Goal: Task Accomplishment & Management: Use online tool/utility

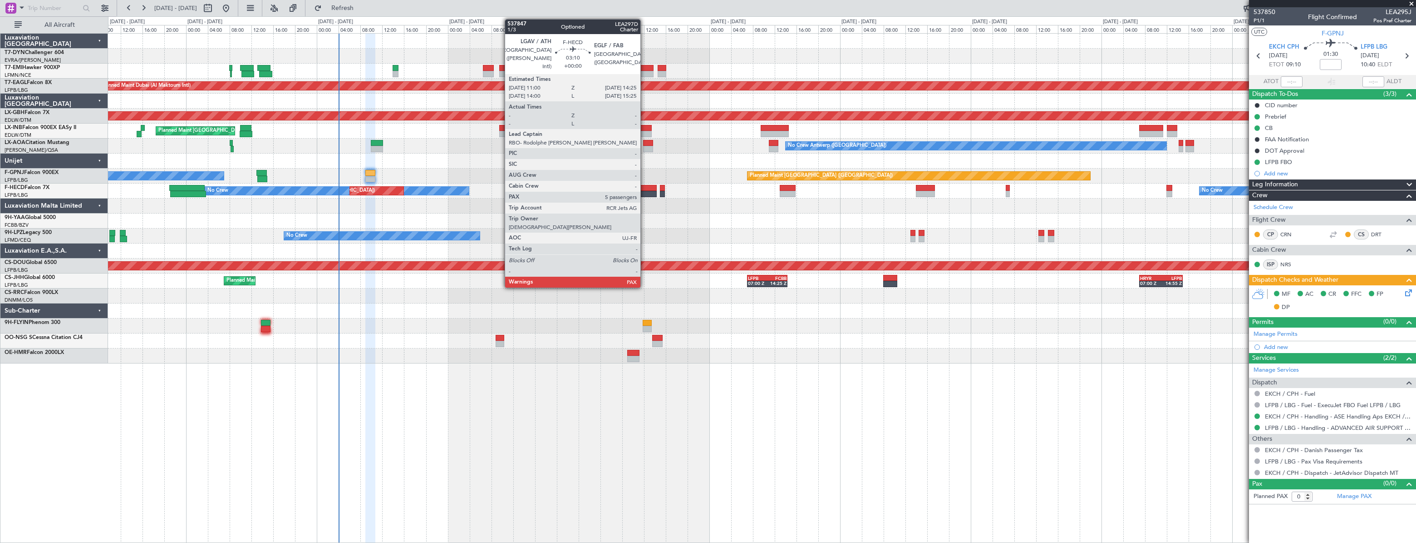
click at [645, 188] on div at bounding box center [647, 188] width 19 height 6
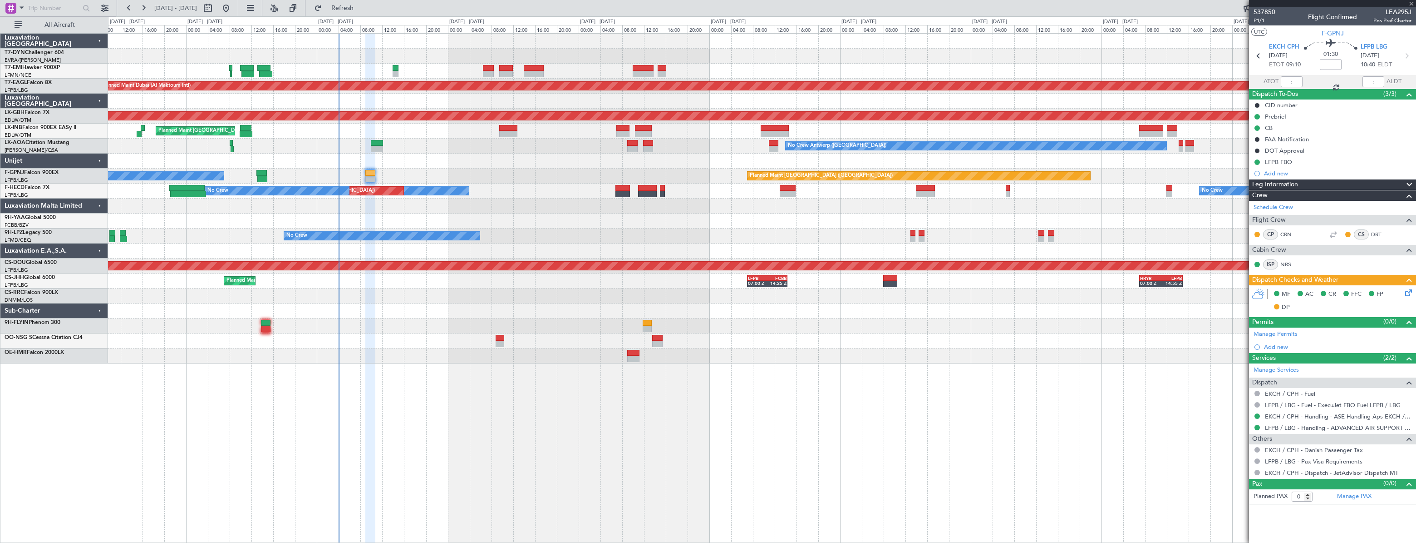
type input "5"
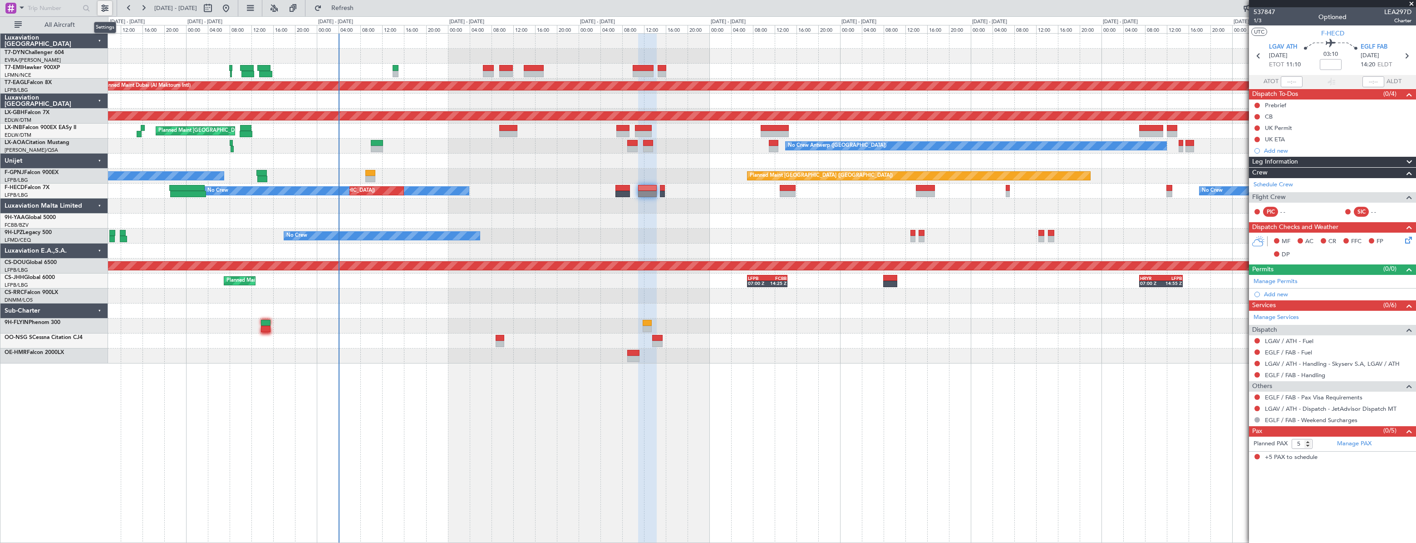
click at [108, 10] on button at bounding box center [105, 8] width 15 height 15
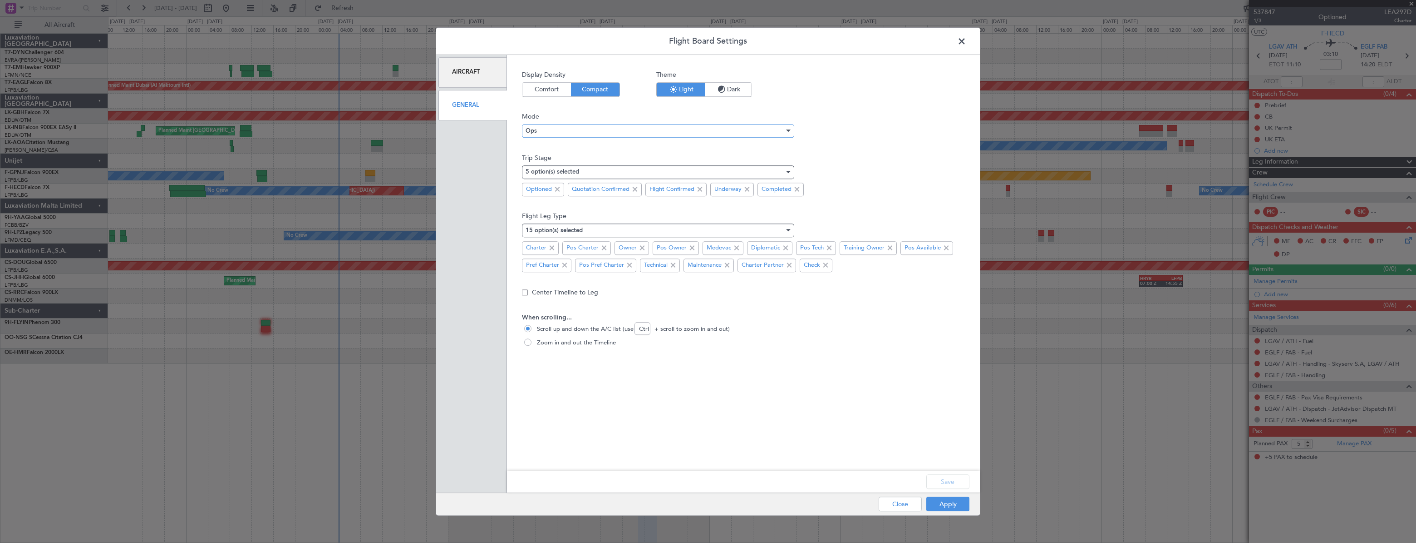
click at [545, 124] on div "Ops" at bounding box center [655, 131] width 259 height 14
click at [545, 124] on div at bounding box center [708, 271] width 1416 height 543
click at [967, 40] on span at bounding box center [967, 44] width 0 height 18
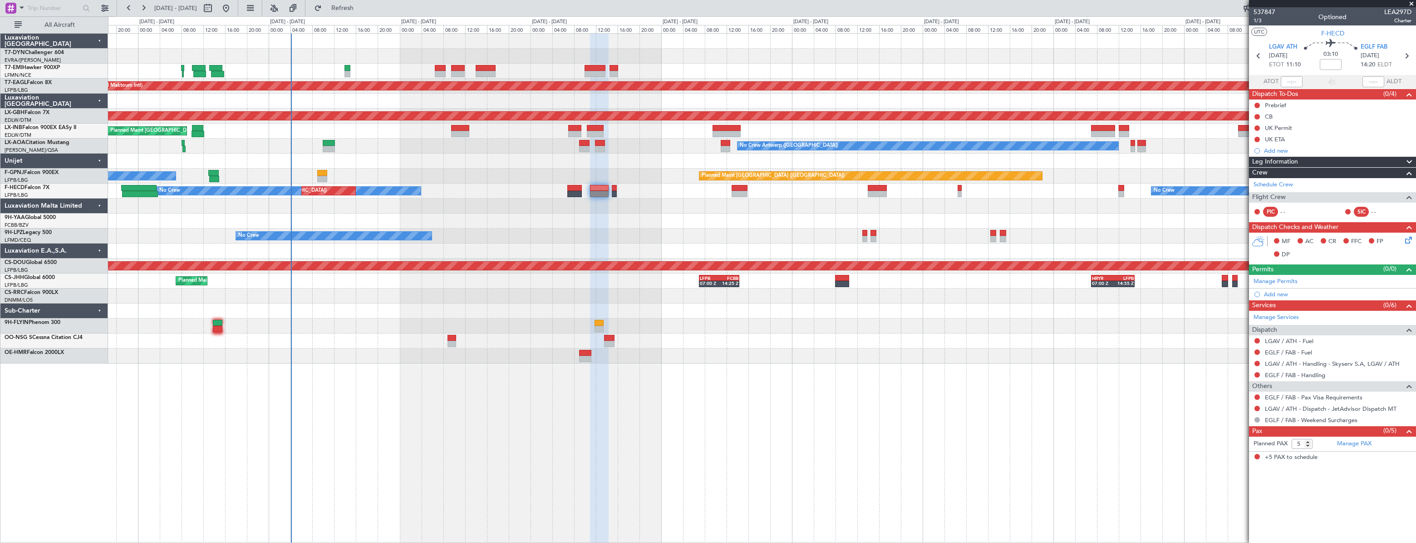
click at [528, 206] on div at bounding box center [762, 205] width 1308 height 15
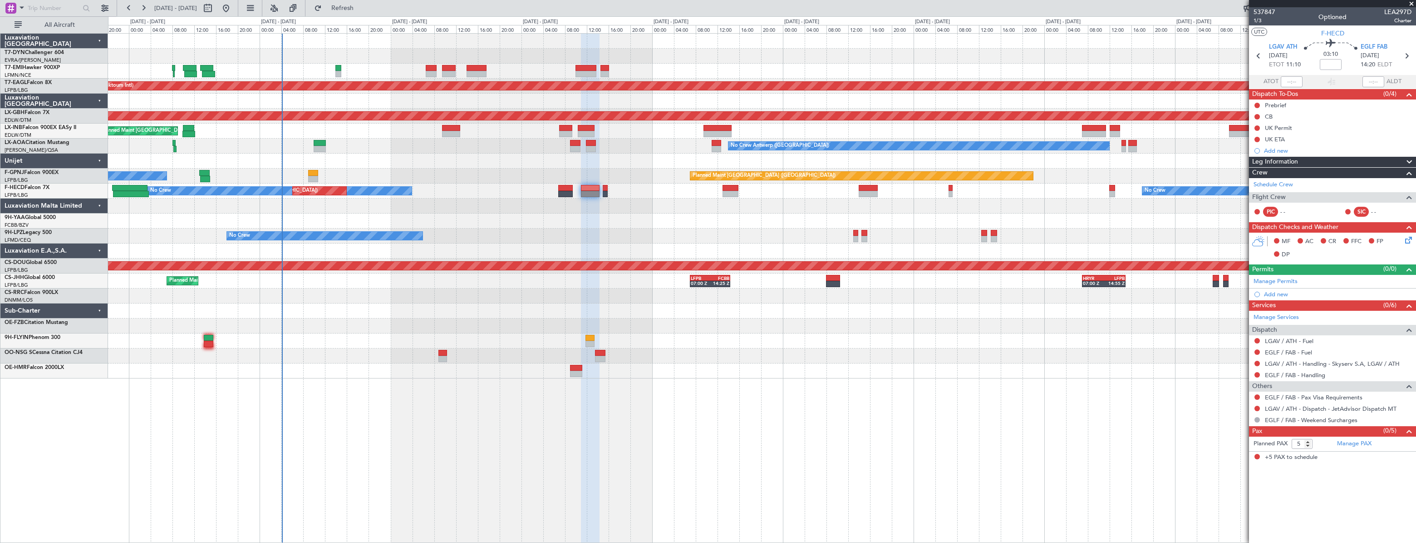
click at [372, 68] on div "Planned Maint [GEOGRAPHIC_DATA]" at bounding box center [762, 71] width 1308 height 15
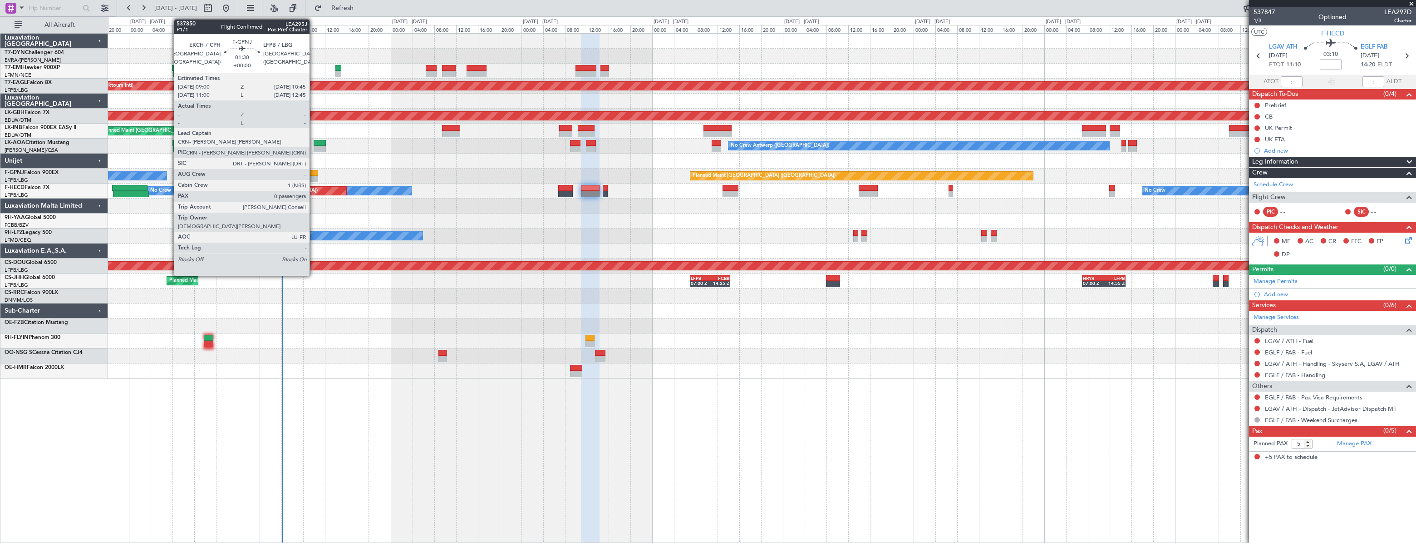
click at [314, 172] on div at bounding box center [313, 173] width 10 height 6
click at [314, 173] on div at bounding box center [313, 173] width 10 height 6
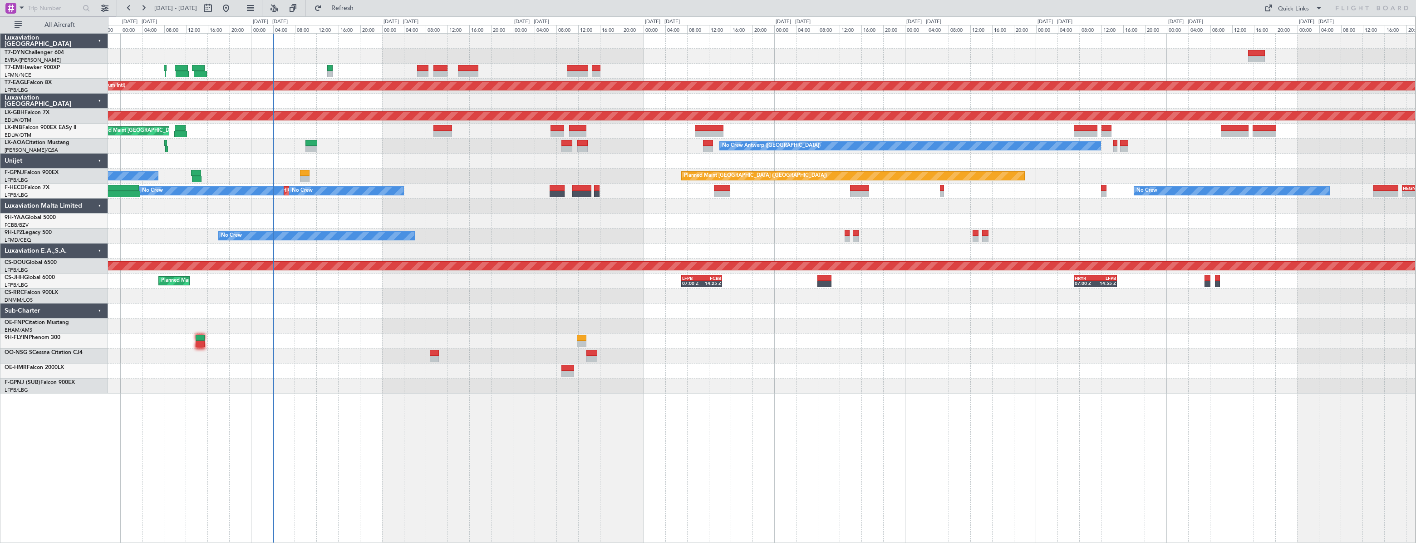
click at [349, 163] on div "Planned Maint [GEOGRAPHIC_DATA] Planned Maint [GEOGRAPHIC_DATA] (Al Maktoum Int…" at bounding box center [761, 214] width 1307 height 360
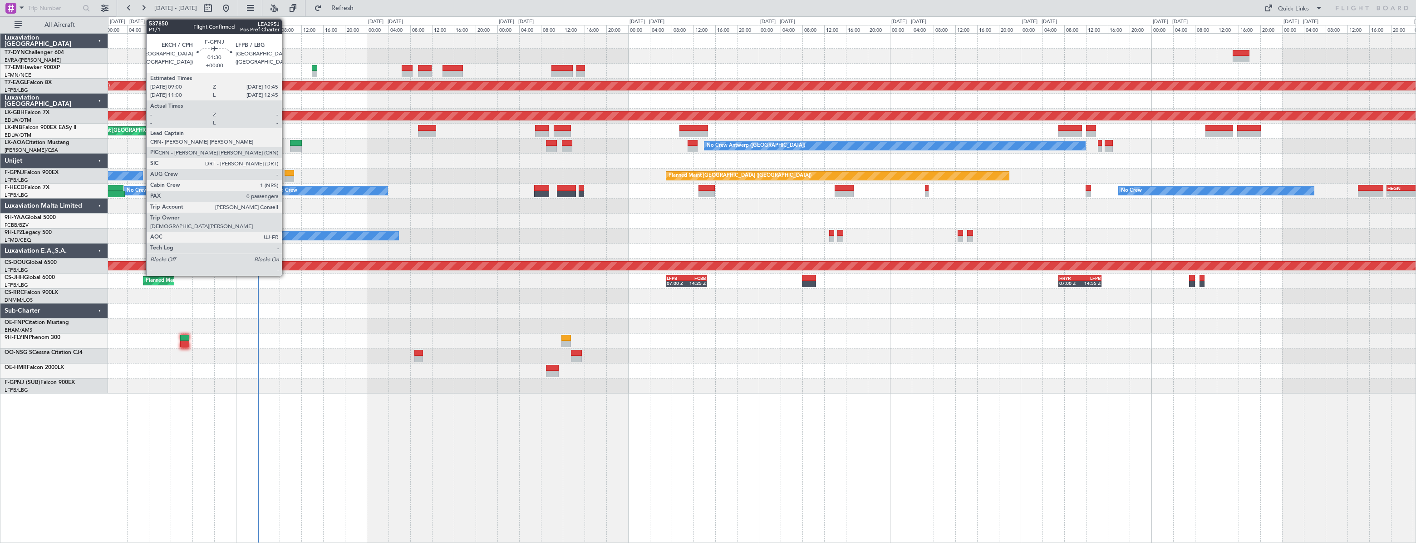
click at [288, 170] on div at bounding box center [290, 173] width 10 height 6
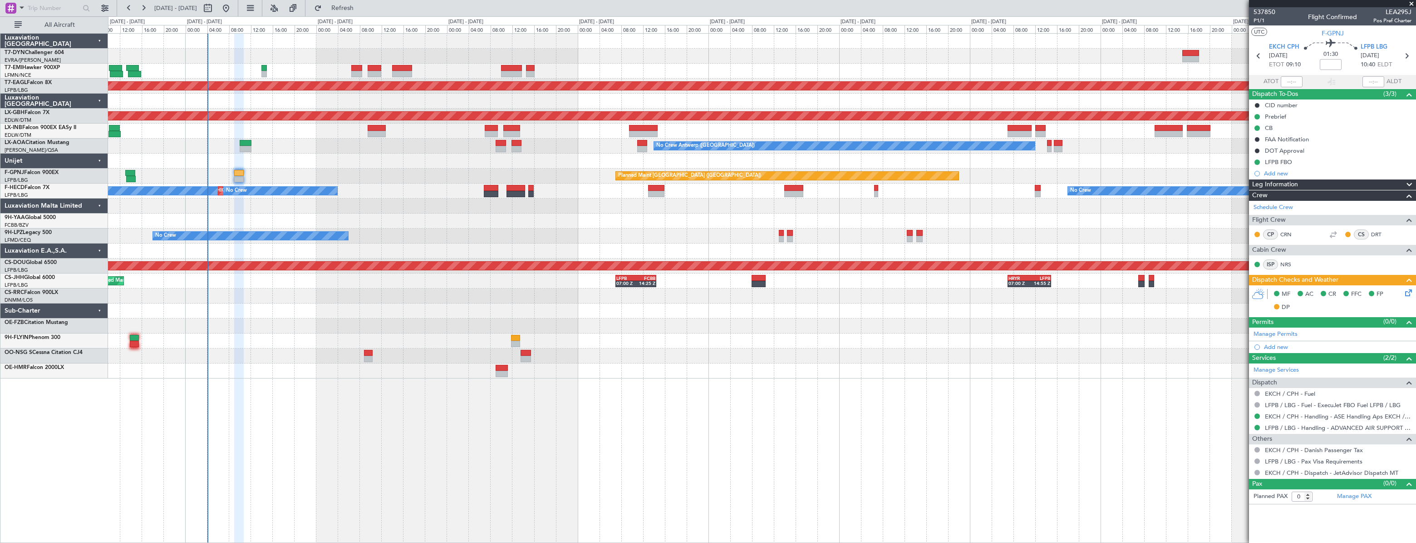
click at [418, 178] on div "Planned Maint [GEOGRAPHIC_DATA] ([GEOGRAPHIC_DATA]) No Crew No Crew" at bounding box center [761, 175] width 1307 height 15
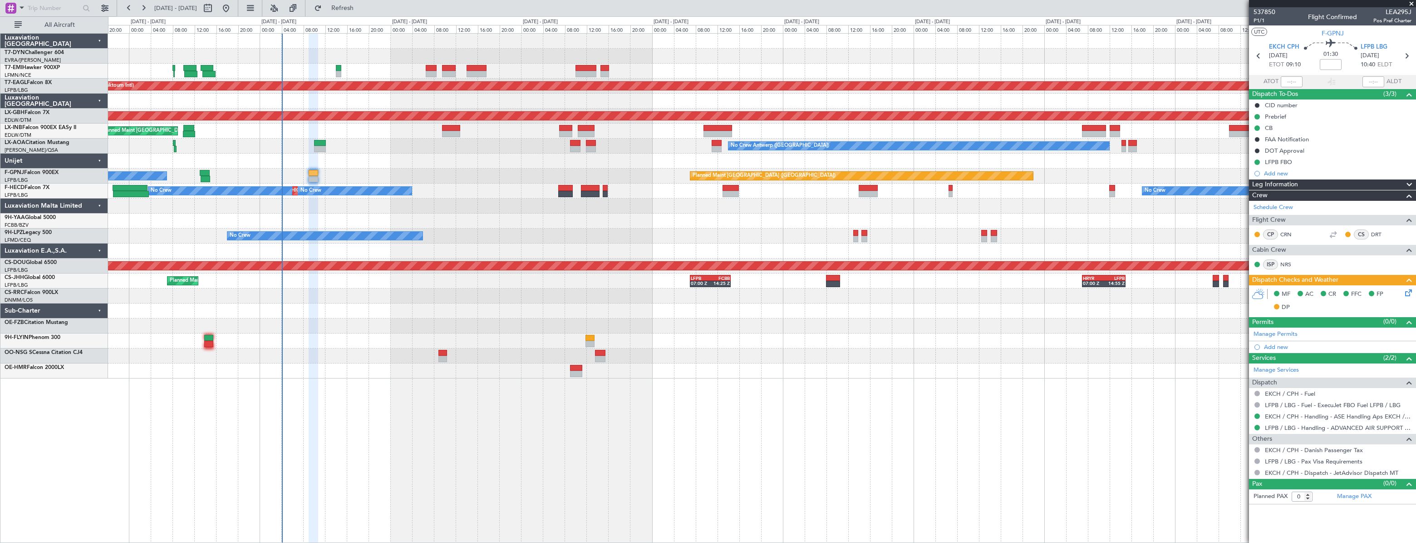
click at [469, 197] on div "No Crew Planned Maint Paris (Le Bourget) No Crew No Crew - - HEGN 19:15 Z WSSL …" at bounding box center [761, 190] width 1307 height 15
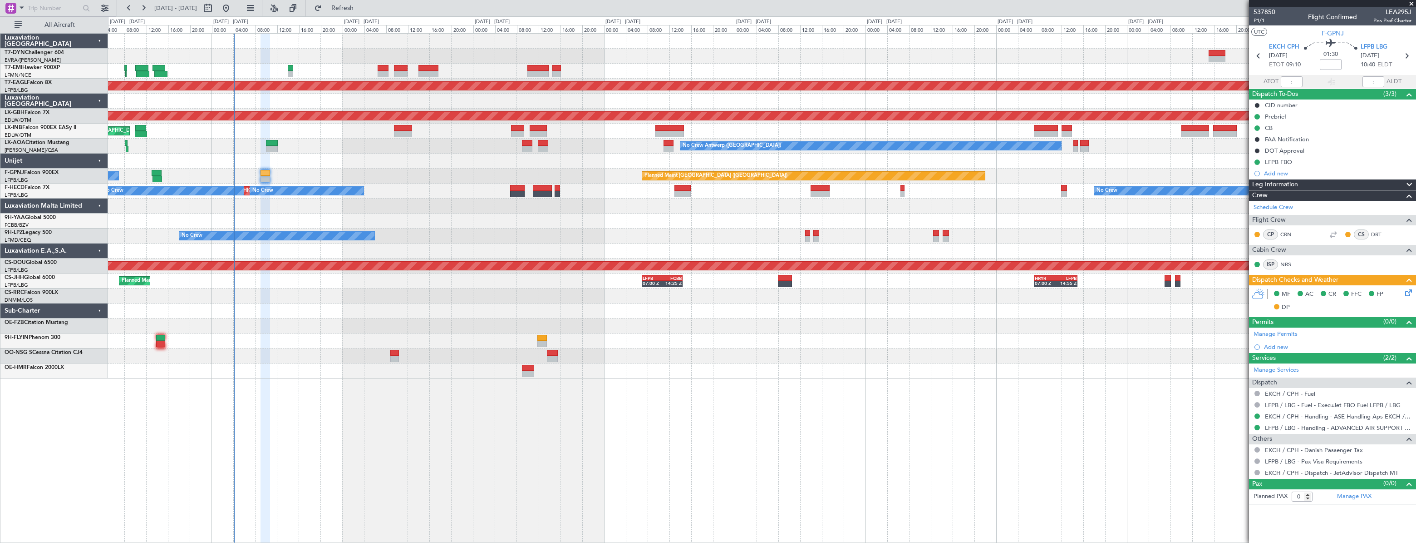
click at [386, 290] on div at bounding box center [761, 295] width 1307 height 15
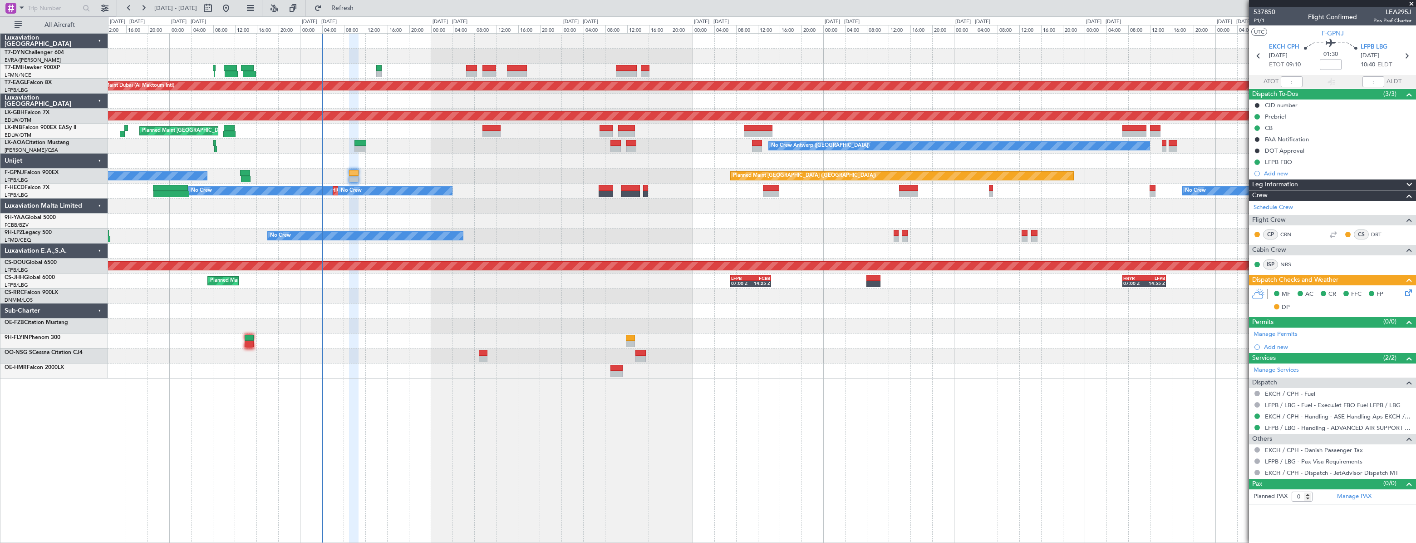
click at [537, 311] on div at bounding box center [761, 310] width 1307 height 15
click at [477, 314] on div at bounding box center [761, 310] width 1307 height 15
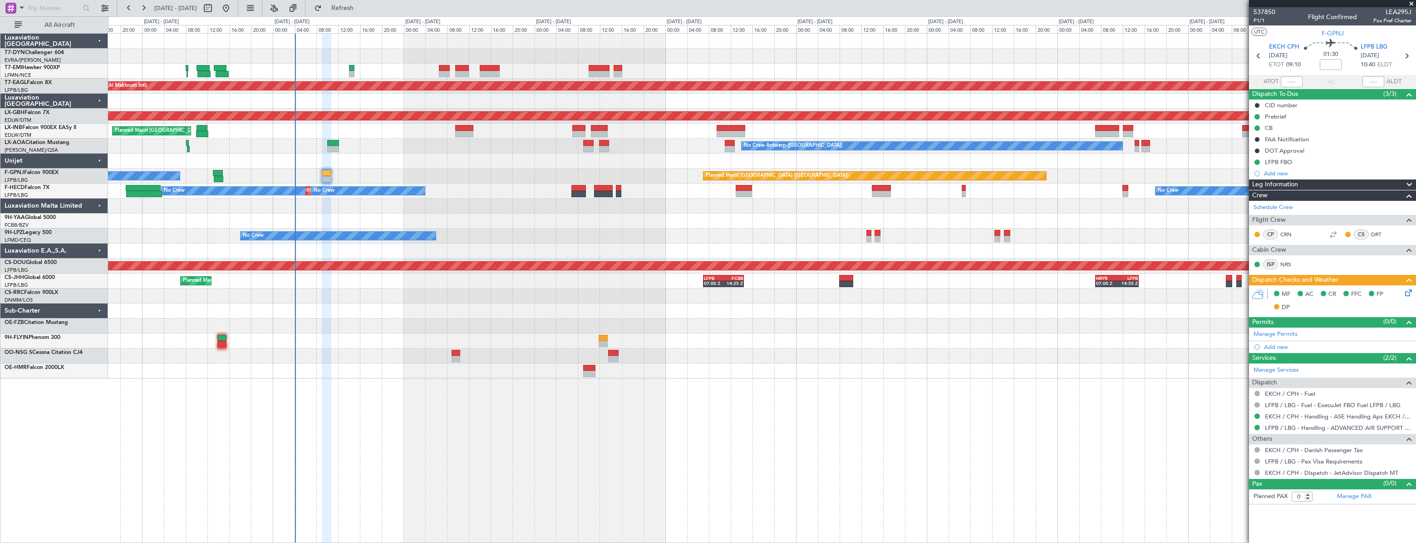
click at [401, 333] on div at bounding box center [761, 340] width 1307 height 15
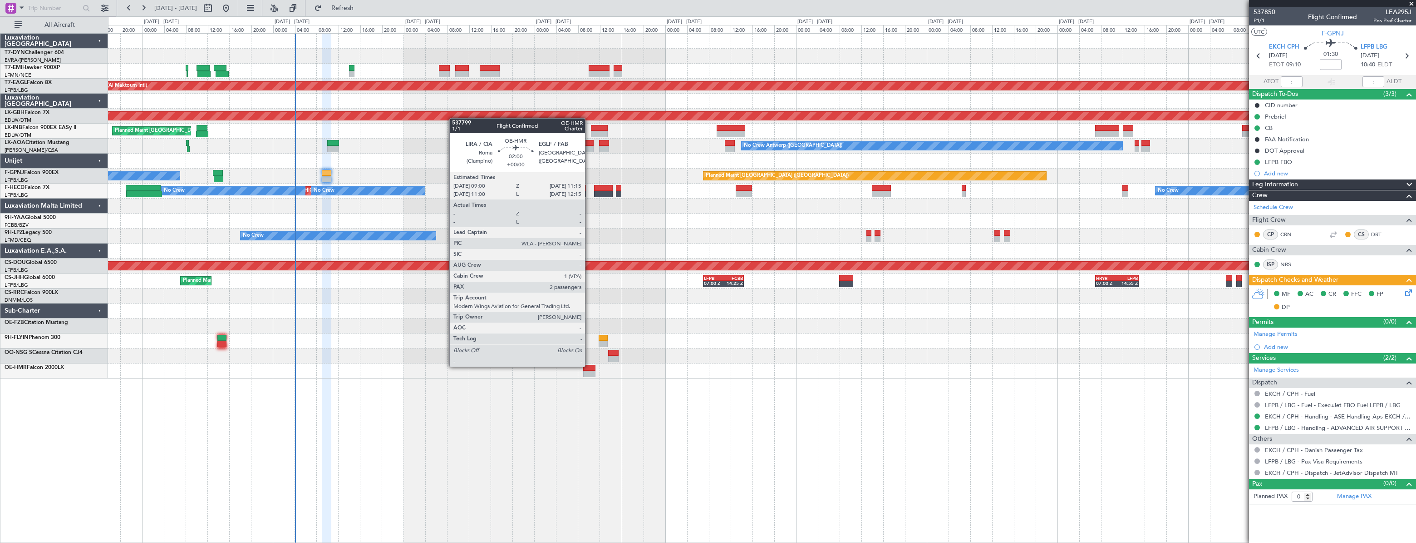
click at [589, 365] on div at bounding box center [589, 368] width 13 height 6
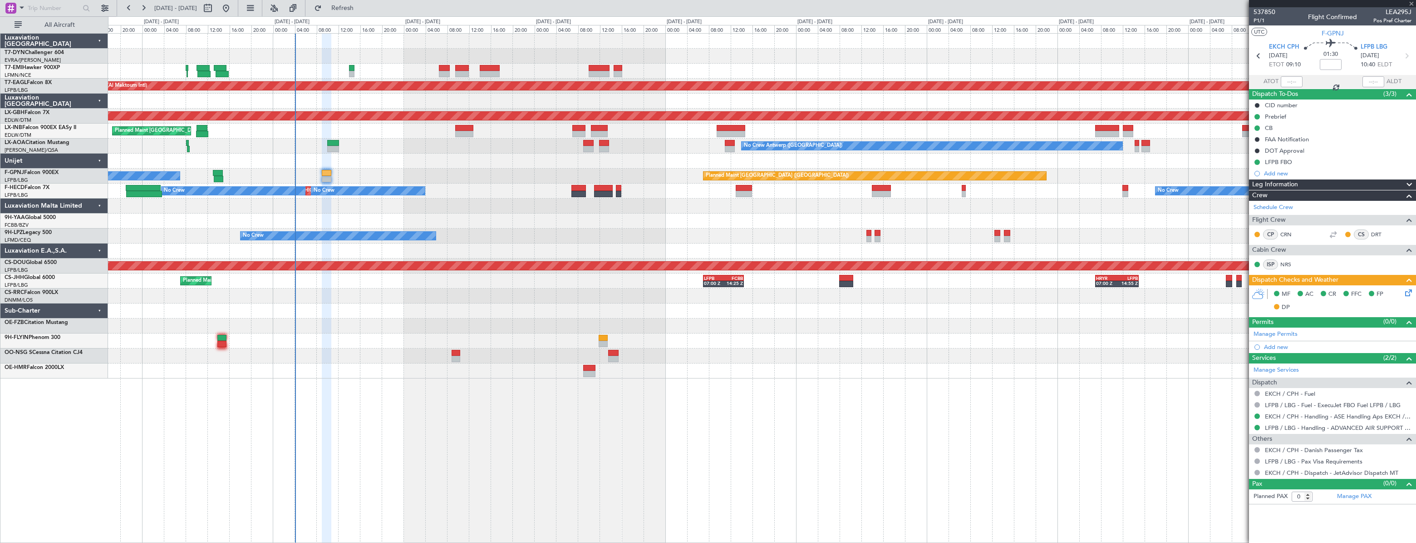
type input "2"
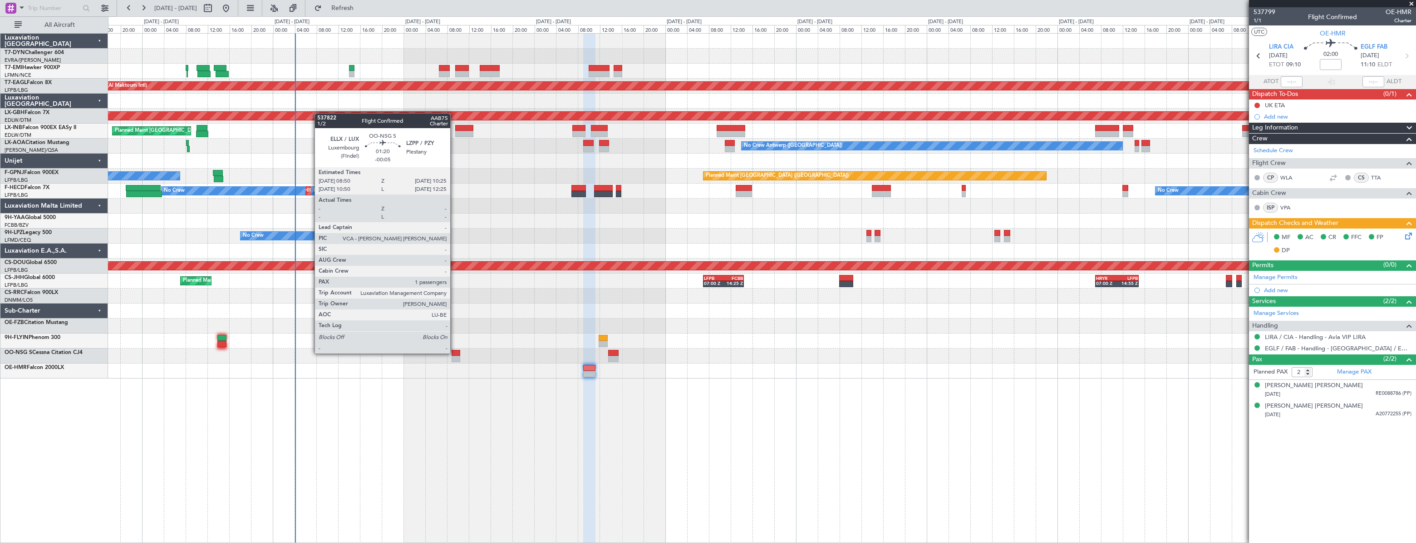
click at [454, 352] on div at bounding box center [456, 353] width 9 height 6
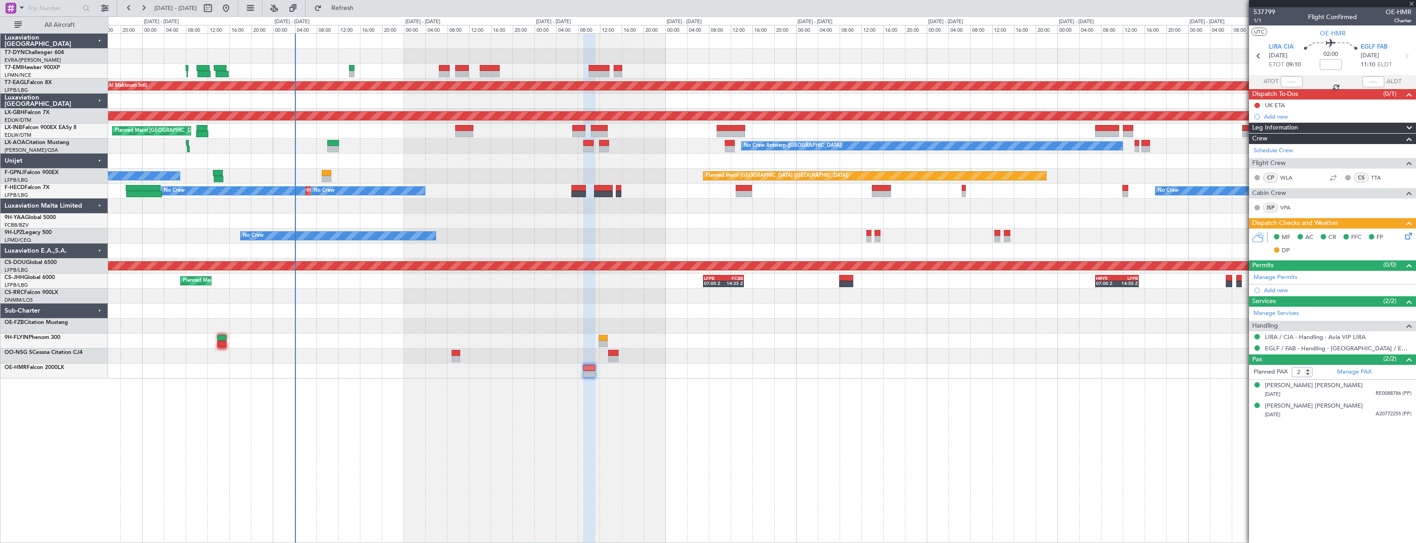
type input "-00:05"
type input "1"
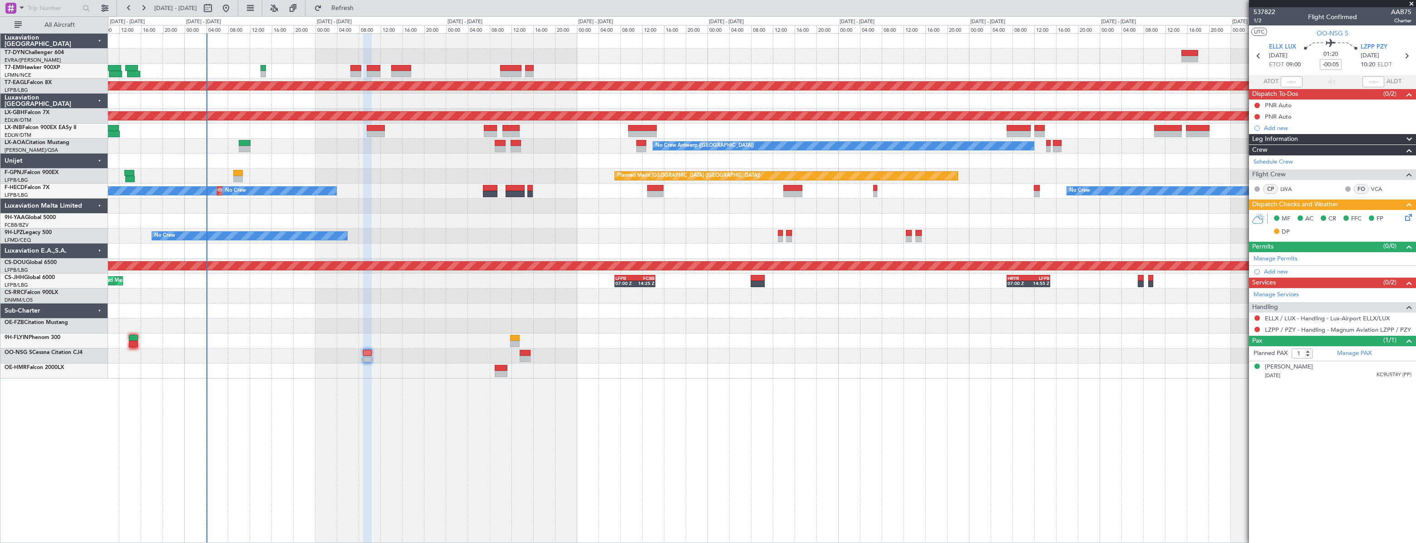
click at [405, 318] on div at bounding box center [761, 325] width 1307 height 15
